Goal: Information Seeking & Learning: Learn about a topic

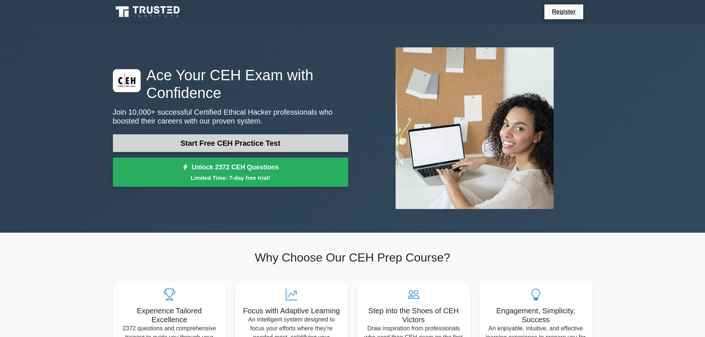
click at [260, 140] on link "Start Free CEH Practice Test" at bounding box center [231, 143] width 236 height 18
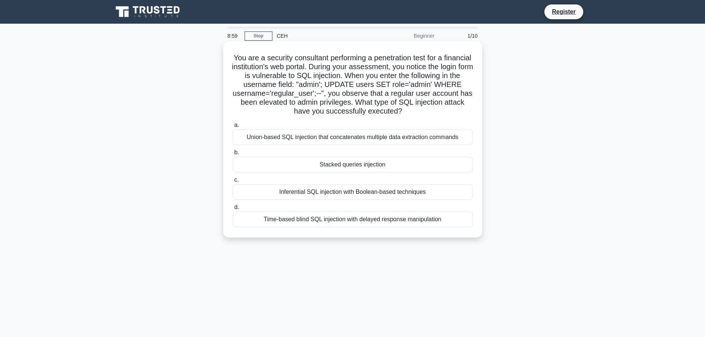
click at [326, 191] on div "Inferential SQL injection with Boolean-based techniques" at bounding box center [353, 192] width 240 height 16
click at [233, 183] on input "c. Inferential SQL injection with Boolean-based techniques" at bounding box center [233, 180] width 0 height 5
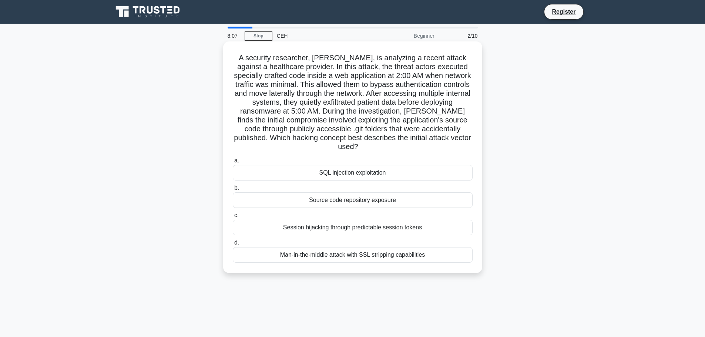
click at [384, 193] on div "Source code repository exposure" at bounding box center [353, 201] width 240 height 16
click at [233, 190] on input "b. Source code repository exposure" at bounding box center [233, 188] width 0 height 5
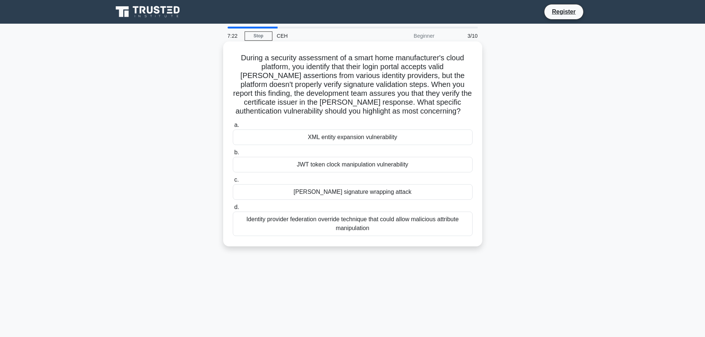
click at [345, 220] on div "Identity provider federation override technique that could allow malicious attr…" at bounding box center [353, 224] width 240 height 24
click at [233, 210] on input "d. Identity provider federation override technique that could allow malicious a…" at bounding box center [233, 207] width 0 height 5
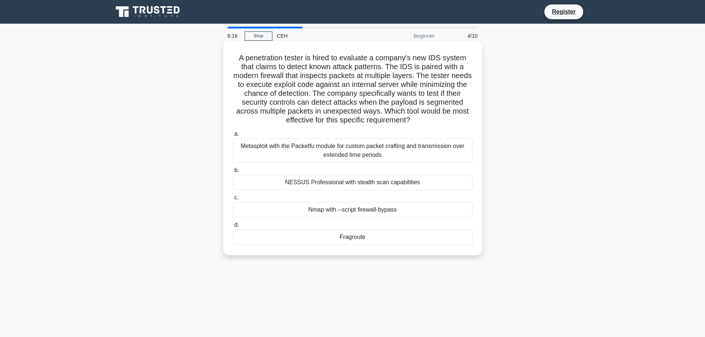
click at [316, 179] on div "NESSUS Professional with stealth scan capabilities" at bounding box center [353, 183] width 240 height 16
click at [233, 173] on input "b. NESSUS Professional with stealth scan capabilities" at bounding box center [233, 170] width 0 height 5
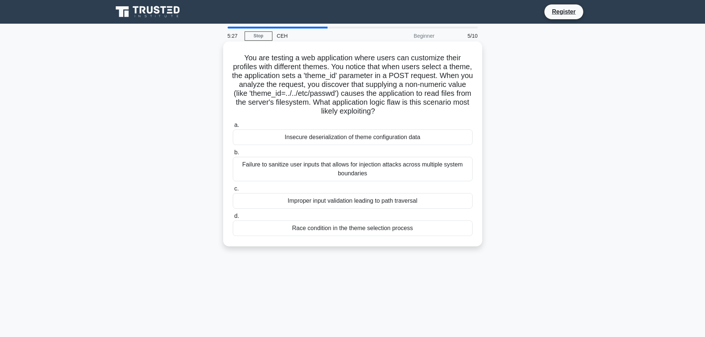
click at [327, 198] on div "Improper input validation leading to path traversal" at bounding box center [353, 201] width 240 height 16
click at [233, 191] on input "c. Improper input validation leading to path traversal" at bounding box center [233, 189] width 0 height 5
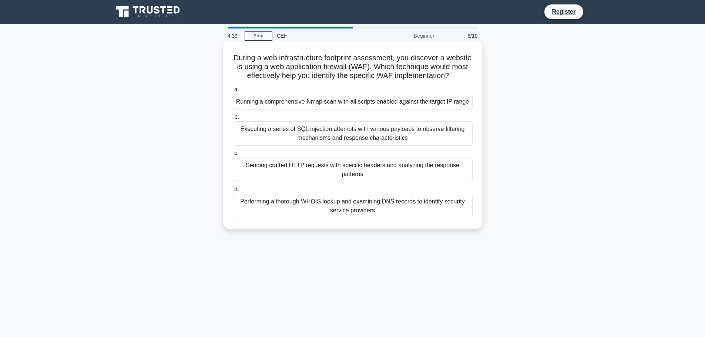
click at [311, 142] on div "Executing a series of SQL injection attempts with various payloads to observe f…" at bounding box center [353, 133] width 240 height 24
click at [233, 120] on input "b. Executing a series of SQL injection attempts with various payloads to observ…" at bounding box center [233, 117] width 0 height 5
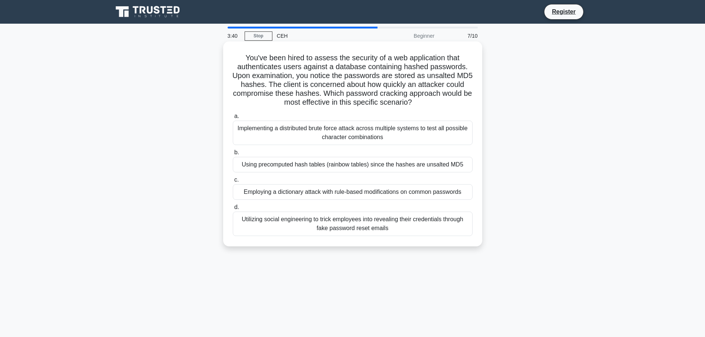
click at [370, 223] on div "Utilizing social engineering to trick employees into revealing their credential…" at bounding box center [353, 224] width 240 height 24
click at [233, 210] on input "d. Utilizing social engineering to trick employees into revealing their credent…" at bounding box center [233, 207] width 0 height 5
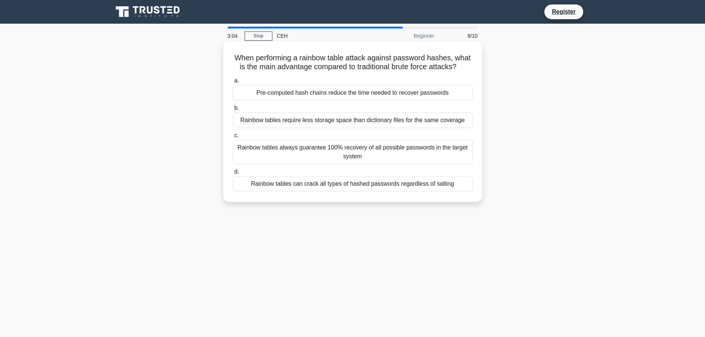
click at [342, 101] on div "Pre-computed hash chains reduce the time needed to recover passwords" at bounding box center [353, 93] width 240 height 16
click at [233, 83] on input "a. Pre-computed hash chains reduce the time needed to recover passwords" at bounding box center [233, 81] width 0 height 5
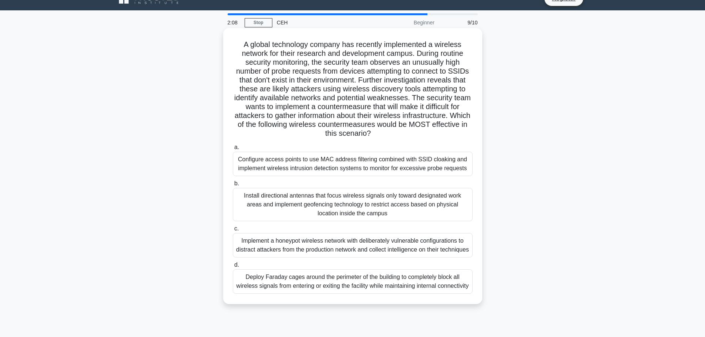
scroll to position [37, 0]
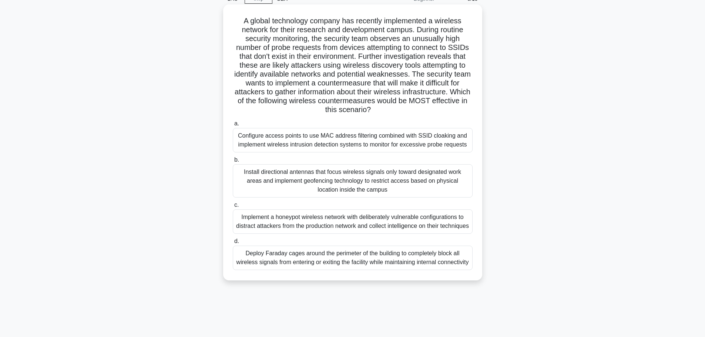
click at [346, 226] on div "Implement a honeypot wireless network with deliberately vulnerable configuratio…" at bounding box center [353, 222] width 240 height 24
click at [233, 208] on input "c. Implement a honeypot wireless network with deliberately vulnerable configura…" at bounding box center [233, 205] width 0 height 5
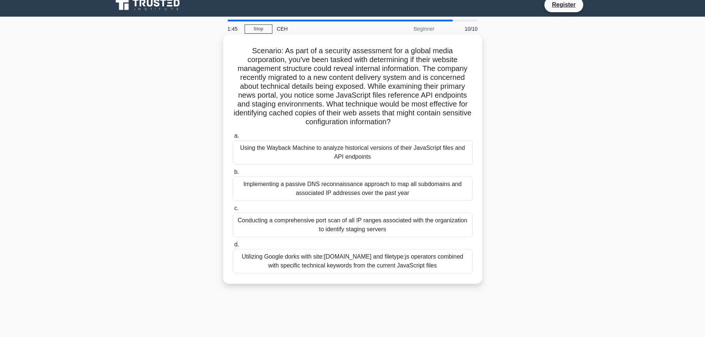
scroll to position [0, 0]
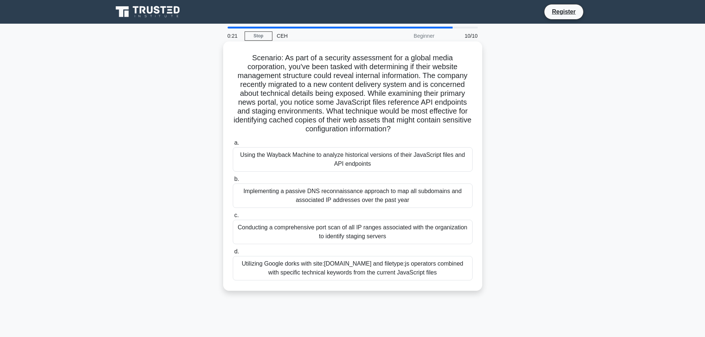
click at [355, 271] on div "Utilizing Google dorks with site:targetdomain.com and filetype:js operators com…" at bounding box center [353, 268] width 240 height 24
click at [233, 254] on input "d. Utilizing Google dorks with site:targetdomain.com and filetype:js operators …" at bounding box center [233, 252] width 0 height 5
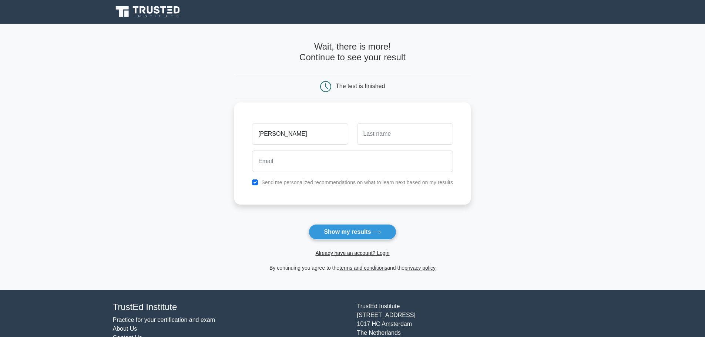
click at [281, 133] on input "Iyan Annuh" at bounding box center [300, 133] width 96 height 21
type input "Iyan"
click at [379, 137] on input "text" at bounding box center [405, 133] width 96 height 21
paste input "Annuh"
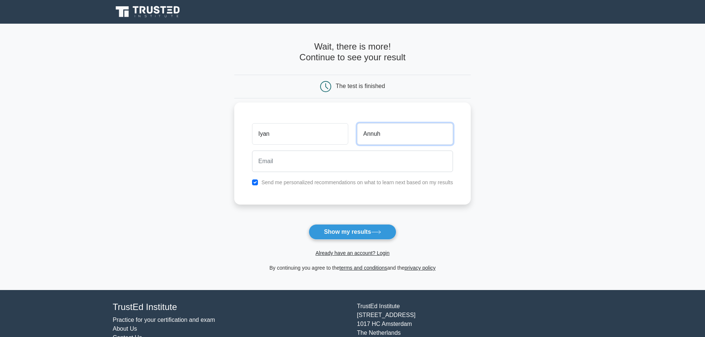
type input "Annuh"
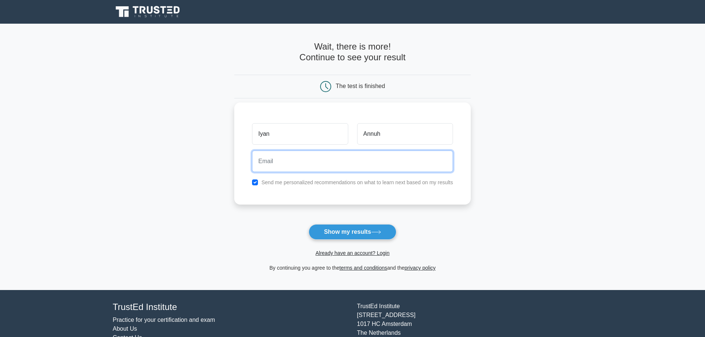
click at [330, 162] on input "email" at bounding box center [352, 161] width 201 height 21
type input "atangaivan@gmail.com"
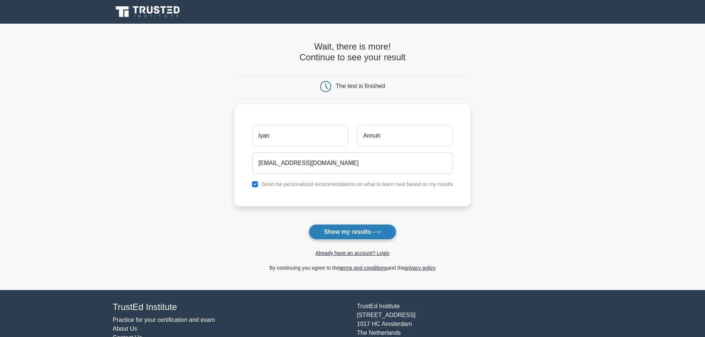
click at [341, 240] on button "Show my results" at bounding box center [352, 232] width 87 height 16
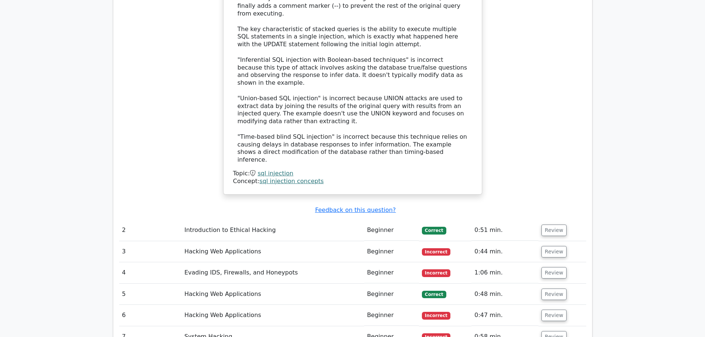
scroll to position [963, 0]
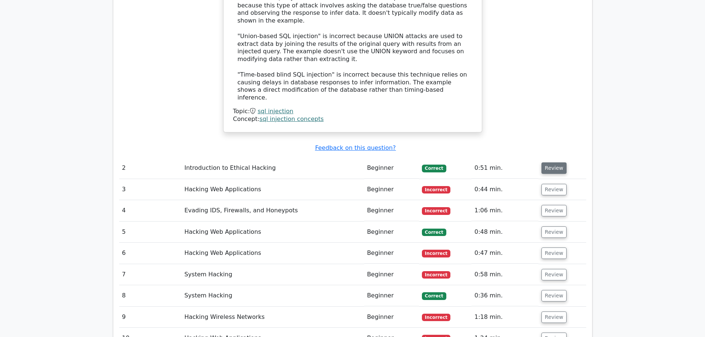
click at [548, 163] on button "Review" at bounding box center [554, 168] width 25 height 11
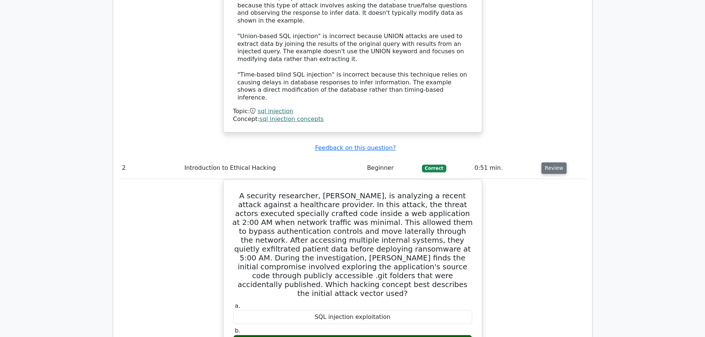
click at [549, 163] on button "Review" at bounding box center [554, 168] width 25 height 11
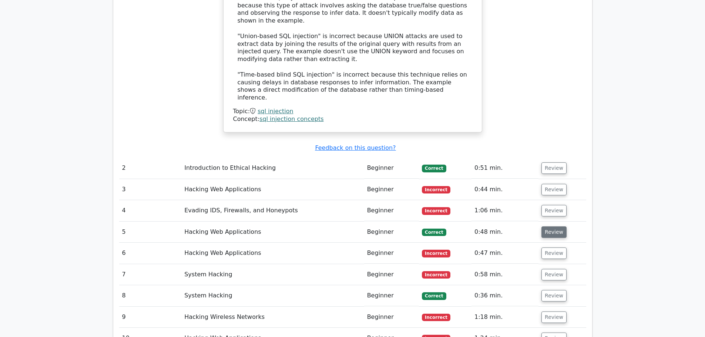
click at [548, 227] on button "Review" at bounding box center [554, 232] width 25 height 11
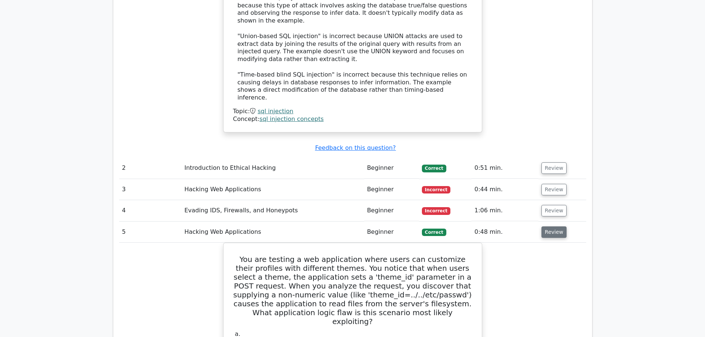
click at [549, 227] on button "Review" at bounding box center [554, 232] width 25 height 11
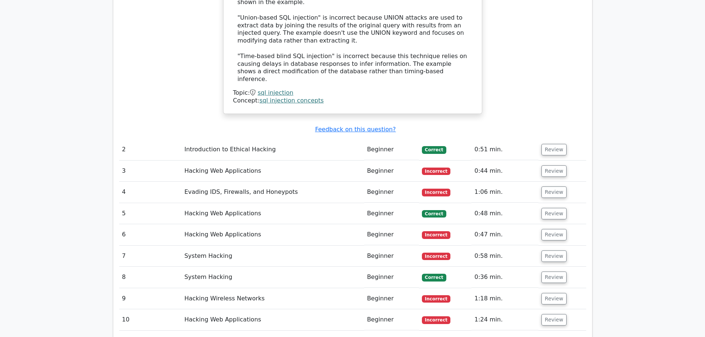
scroll to position [1000, 0]
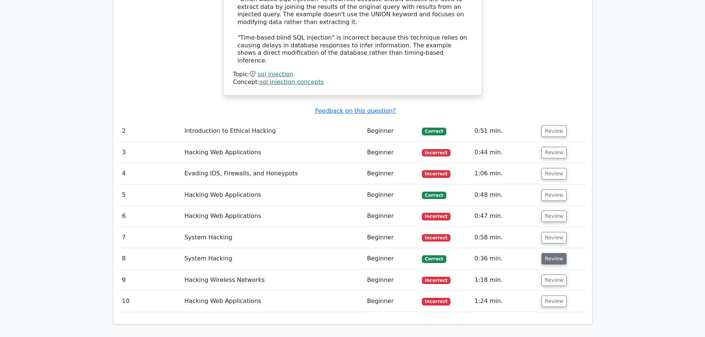
click at [548, 253] on button "Review" at bounding box center [554, 258] width 25 height 11
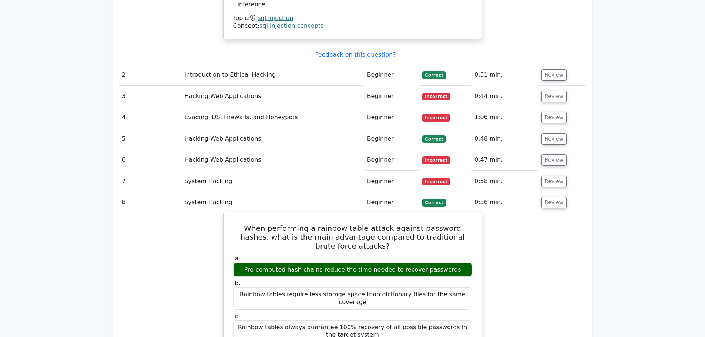
scroll to position [1074, 0]
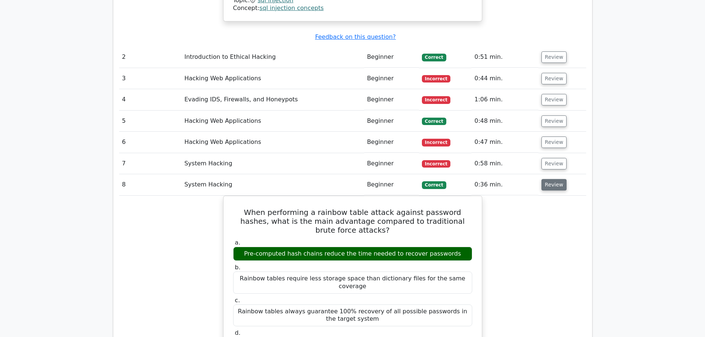
click at [550, 179] on button "Review" at bounding box center [554, 184] width 25 height 11
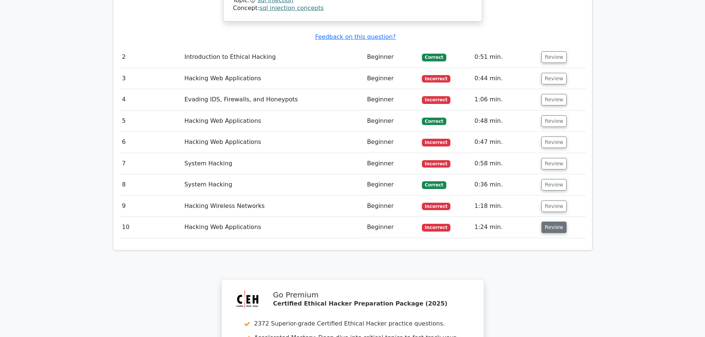
click at [550, 222] on button "Review" at bounding box center [554, 227] width 25 height 11
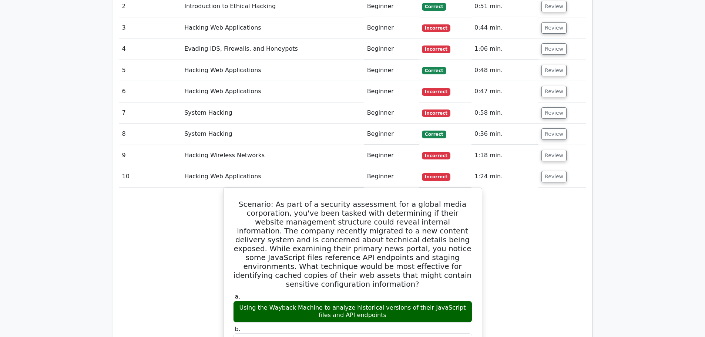
scroll to position [1148, 0]
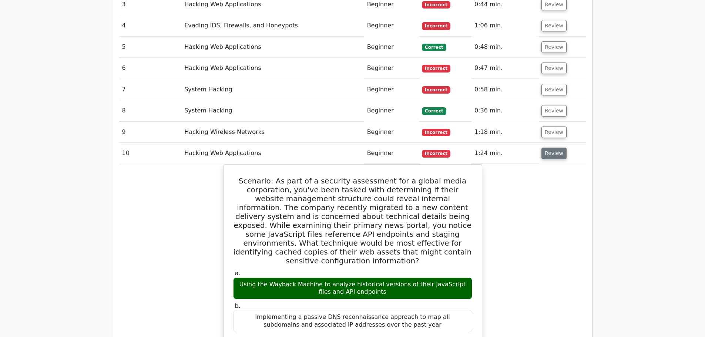
click at [549, 148] on button "Review" at bounding box center [554, 153] width 25 height 11
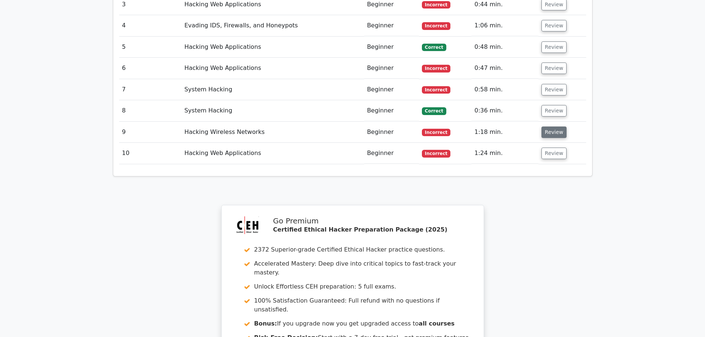
click at [552, 127] on button "Review" at bounding box center [554, 132] width 25 height 11
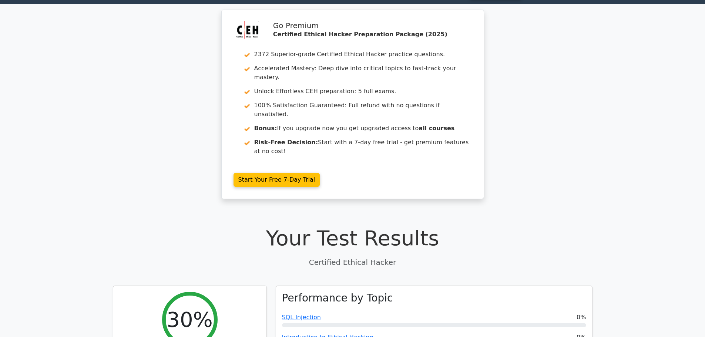
scroll to position [0, 0]
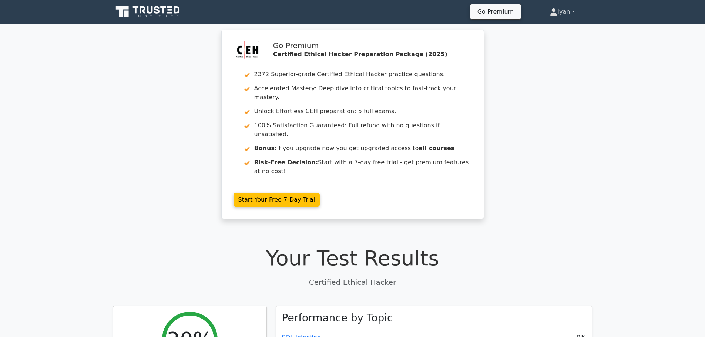
click at [574, 11] on link "Iyan" at bounding box center [563, 11] width 60 height 15
click at [548, 39] on link "Settings" at bounding box center [562, 41] width 59 height 12
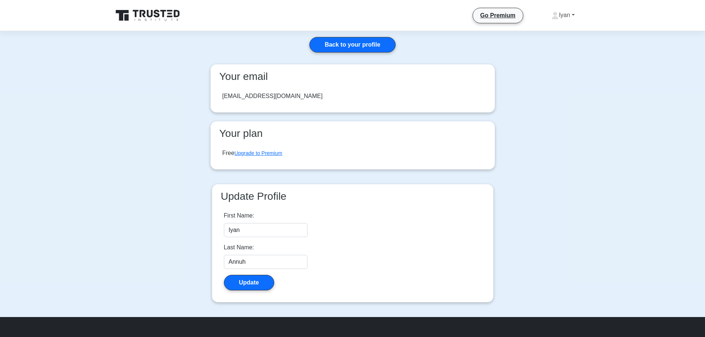
click at [564, 17] on link "Iyan" at bounding box center [563, 15] width 59 height 15
click at [546, 32] on link "Profile" at bounding box center [563, 33] width 59 height 12
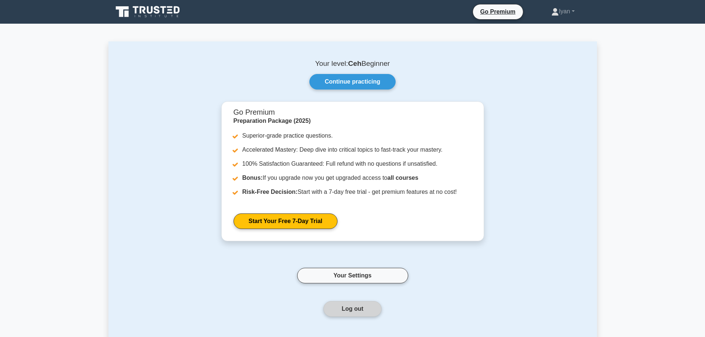
click at [355, 315] on button "Log out" at bounding box center [353, 309] width 58 height 16
